Goal: Information Seeking & Learning: Learn about a topic

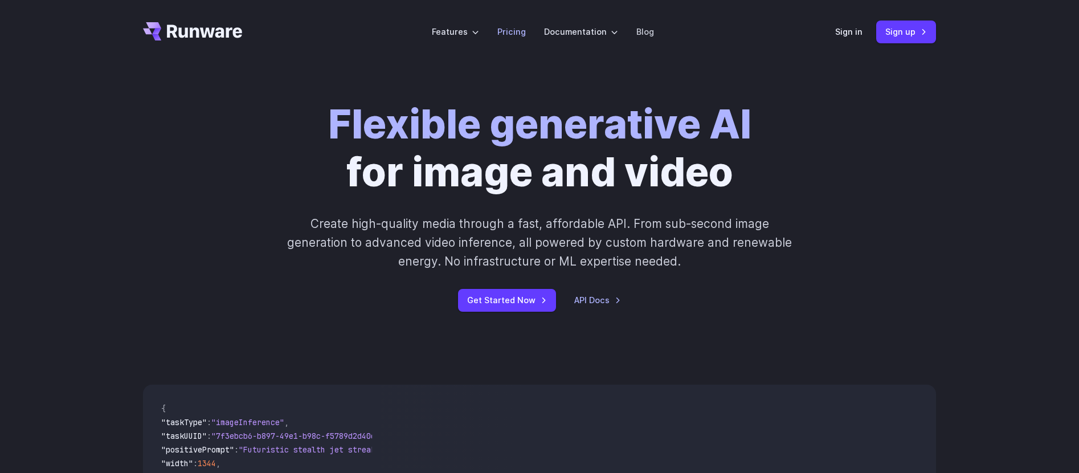
click at [498, 37] on li "Pricing" at bounding box center [511, 31] width 47 height 31
click at [512, 32] on link "Pricing" at bounding box center [511, 31] width 28 height 13
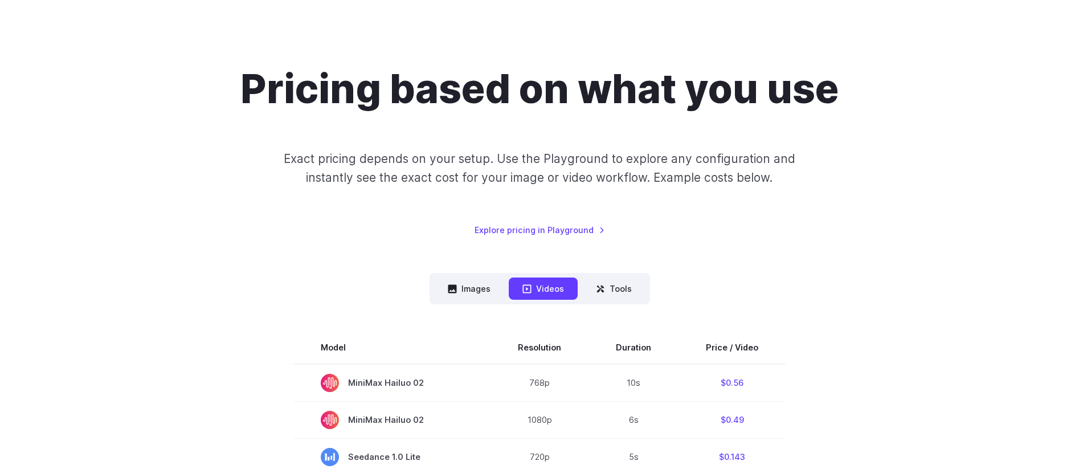
scroll to position [53, 0]
click at [611, 281] on button "Tools" at bounding box center [613, 289] width 63 height 22
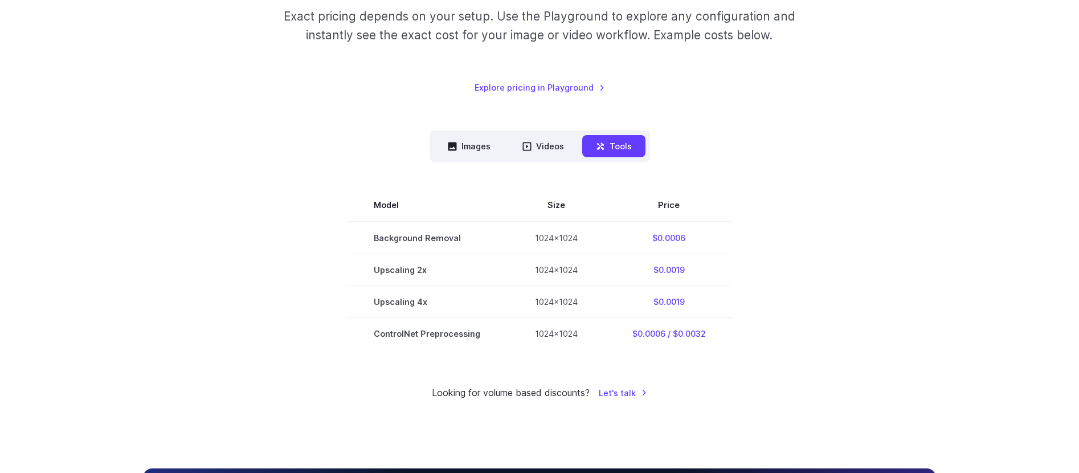
scroll to position [201, 0]
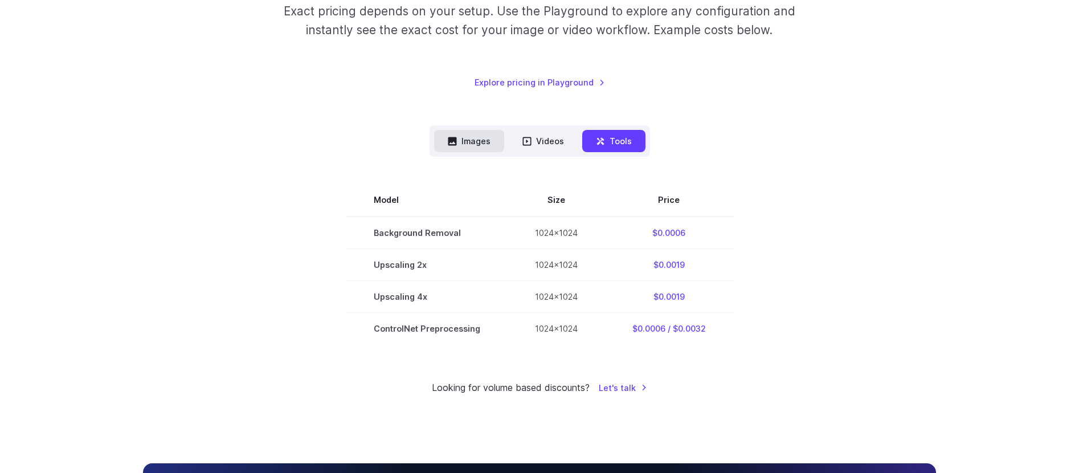
click at [474, 132] on button "Images" at bounding box center [469, 141] width 70 height 22
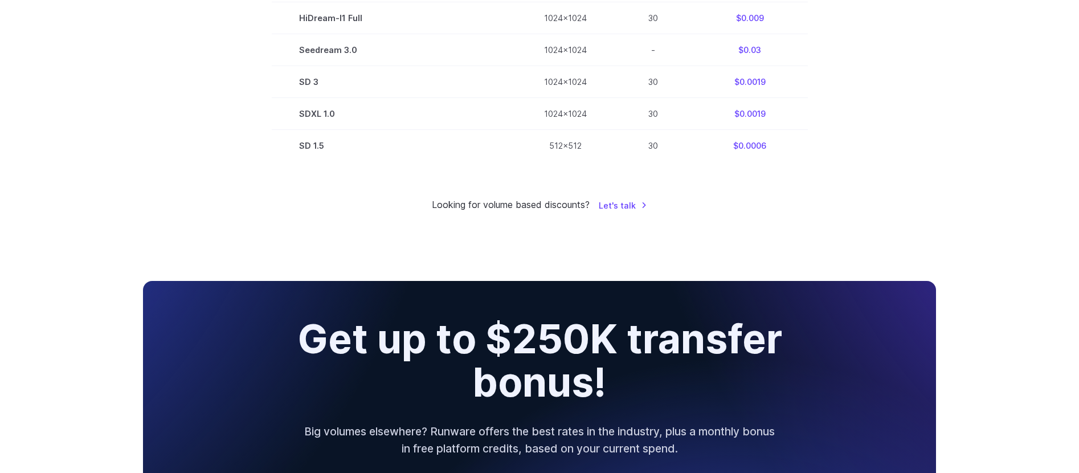
scroll to position [0, 0]
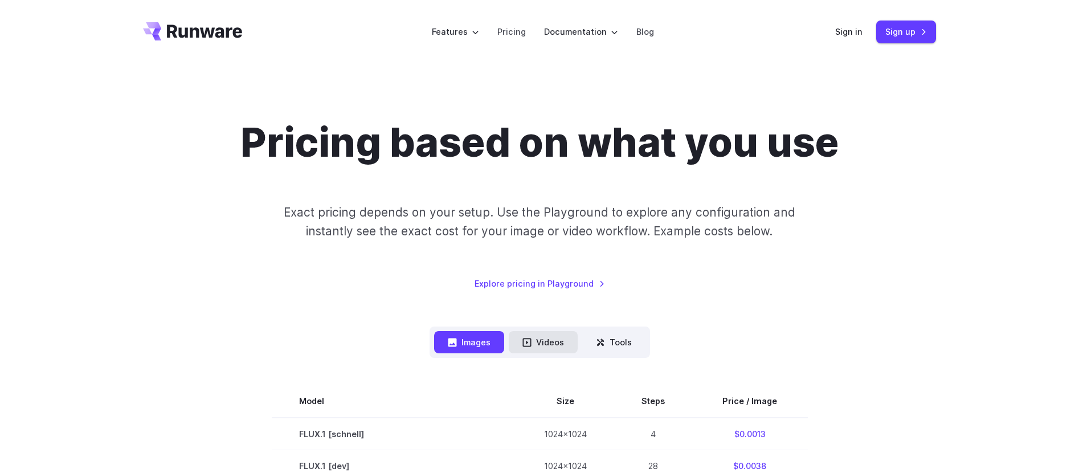
click at [538, 341] on button "Videos" at bounding box center [543, 342] width 69 height 22
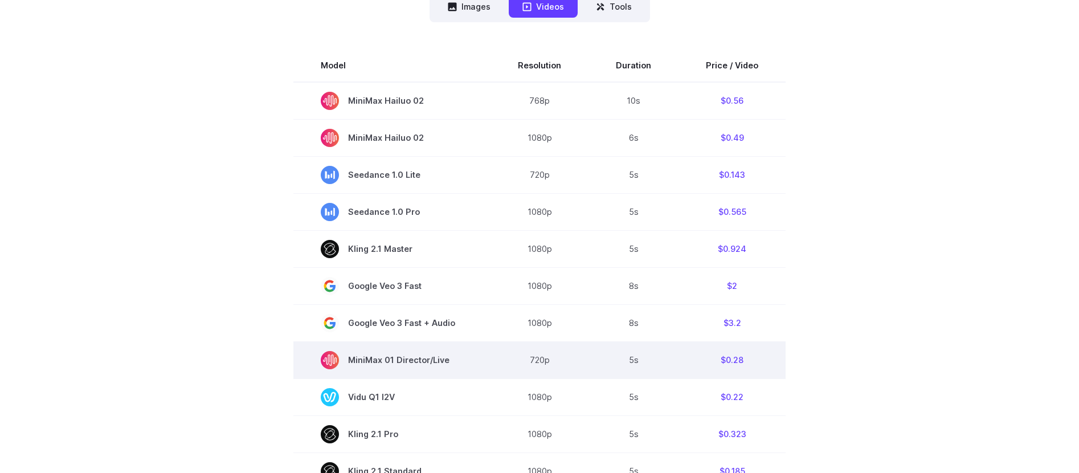
scroll to position [333, 0]
